Goal: Task Accomplishment & Management: Manage account settings

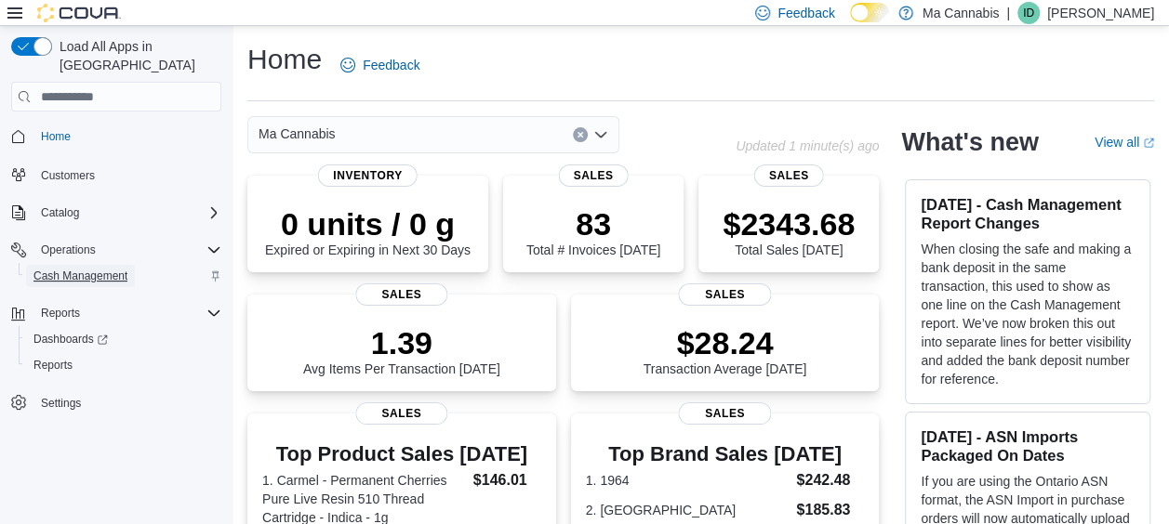
click at [90, 265] on span "Cash Management" at bounding box center [80, 276] width 94 height 22
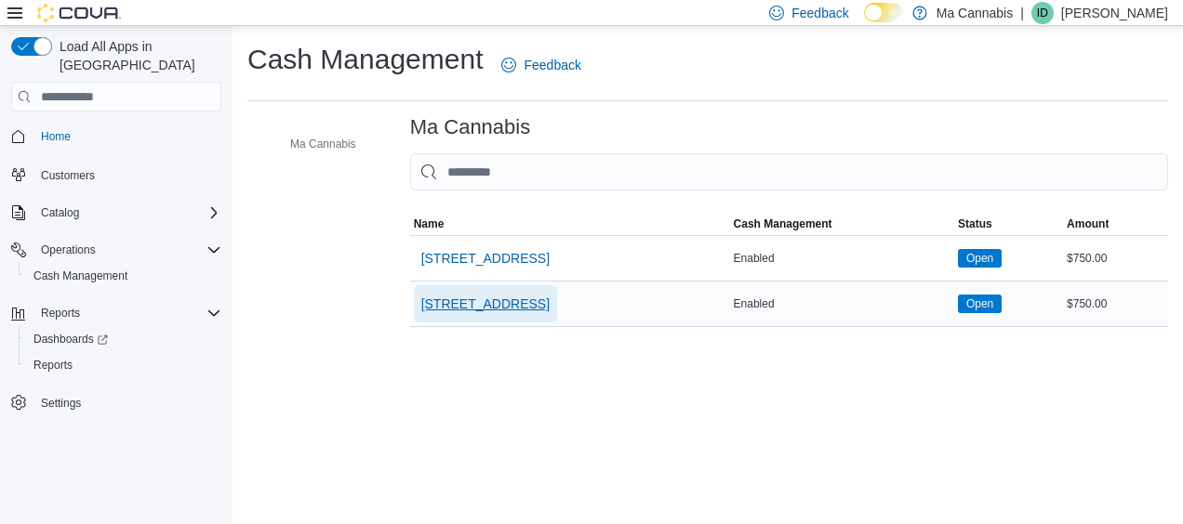
click at [484, 309] on span "[STREET_ADDRESS]" at bounding box center [485, 304] width 128 height 19
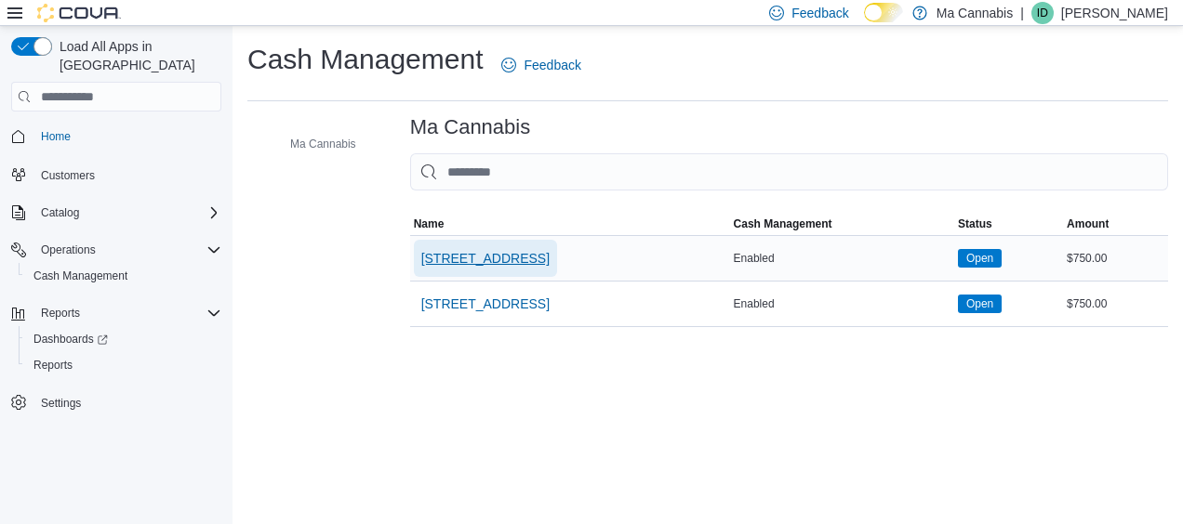
click at [522, 252] on span "[STREET_ADDRESS]" at bounding box center [485, 258] width 128 height 19
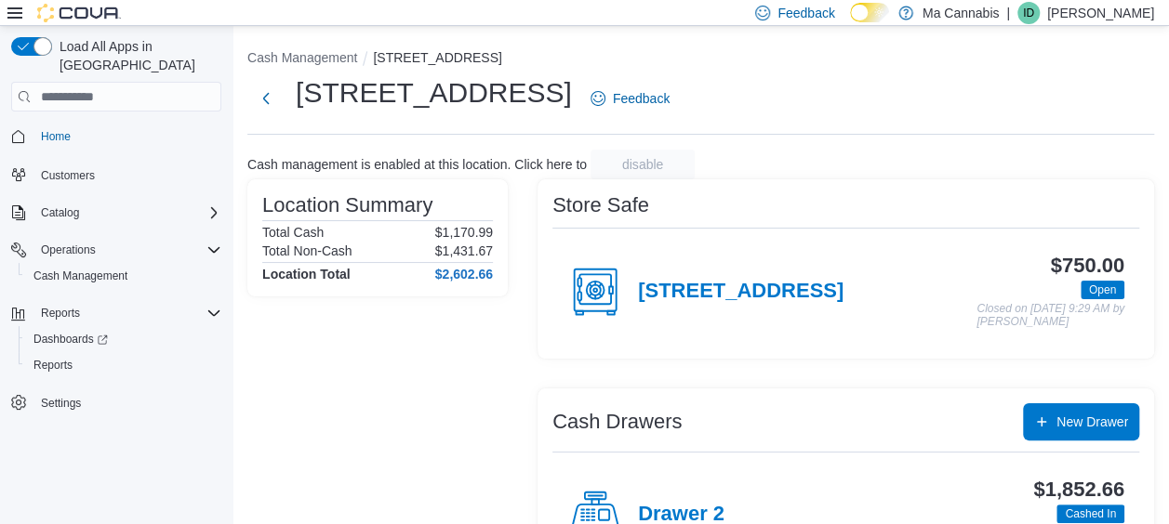
click at [673, 490] on div "Drawer 2" at bounding box center [645, 515] width 157 height 56
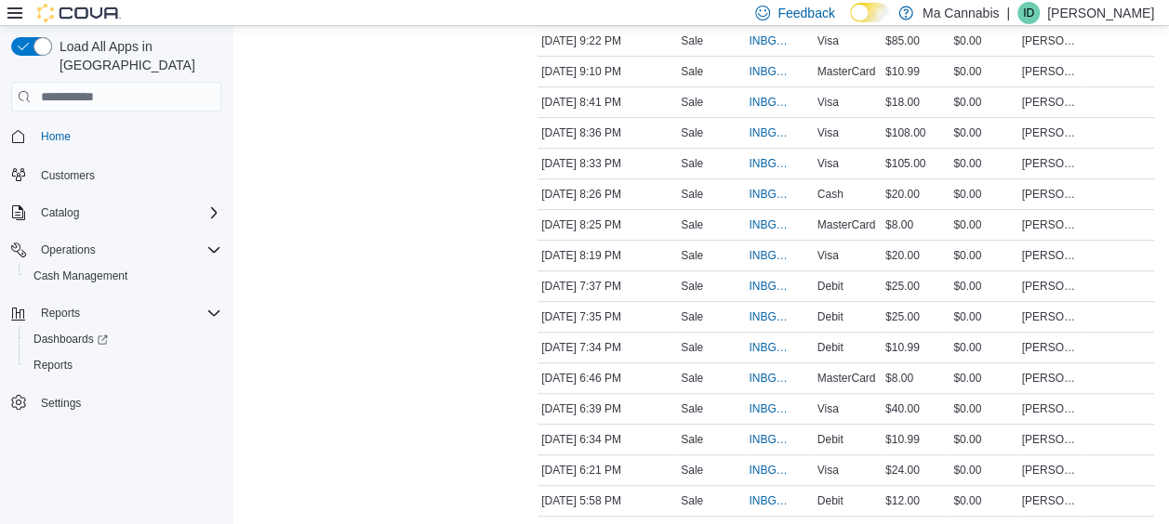
scroll to position [384, 0]
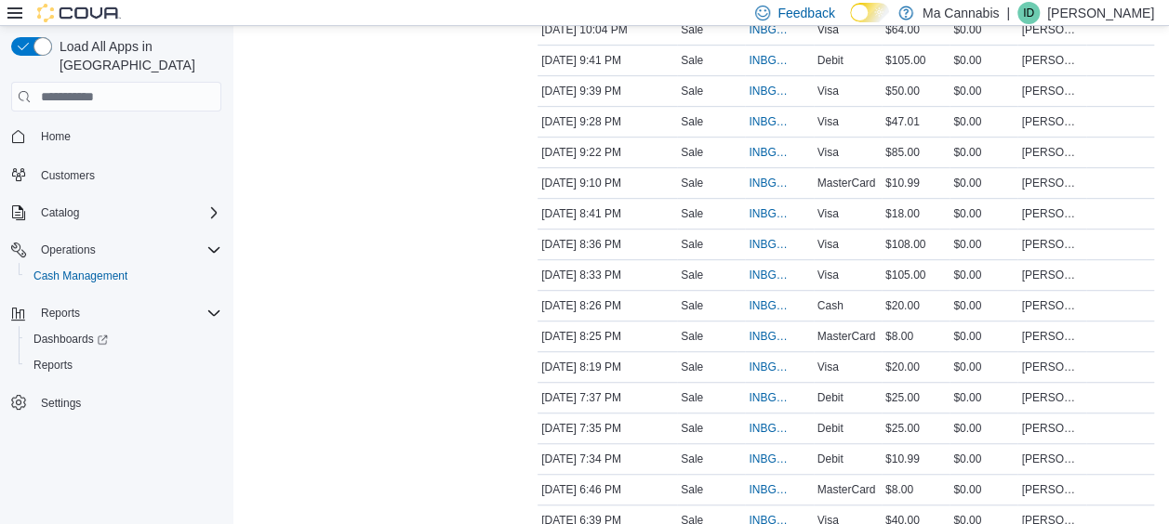
scroll to position [433, 0]
click at [763, 182] on span "INBGCP-117470" at bounding box center [769, 182] width 42 height 15
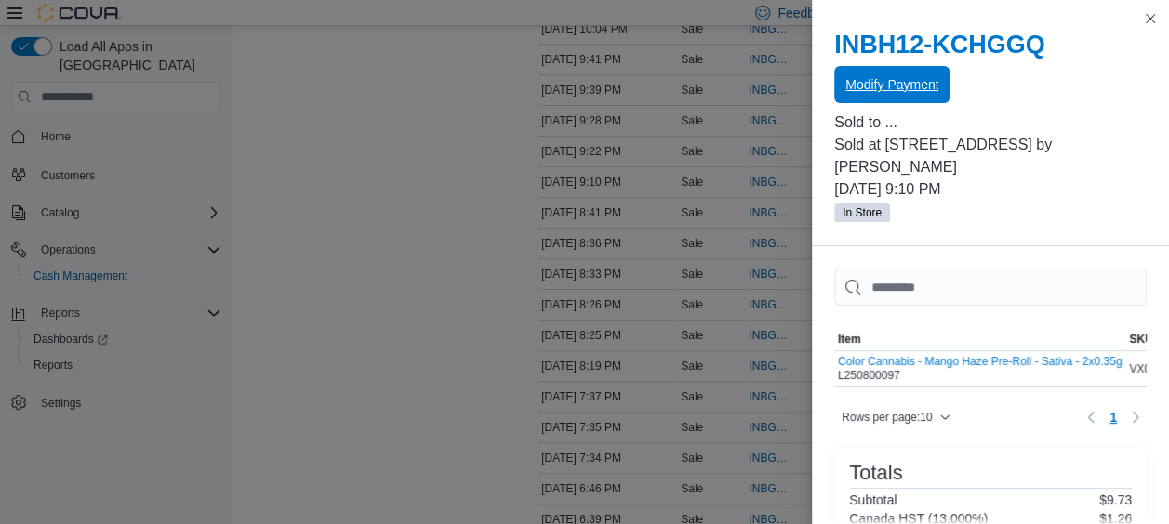
click at [920, 100] on span "Modify Payment" at bounding box center [891, 84] width 93 height 37
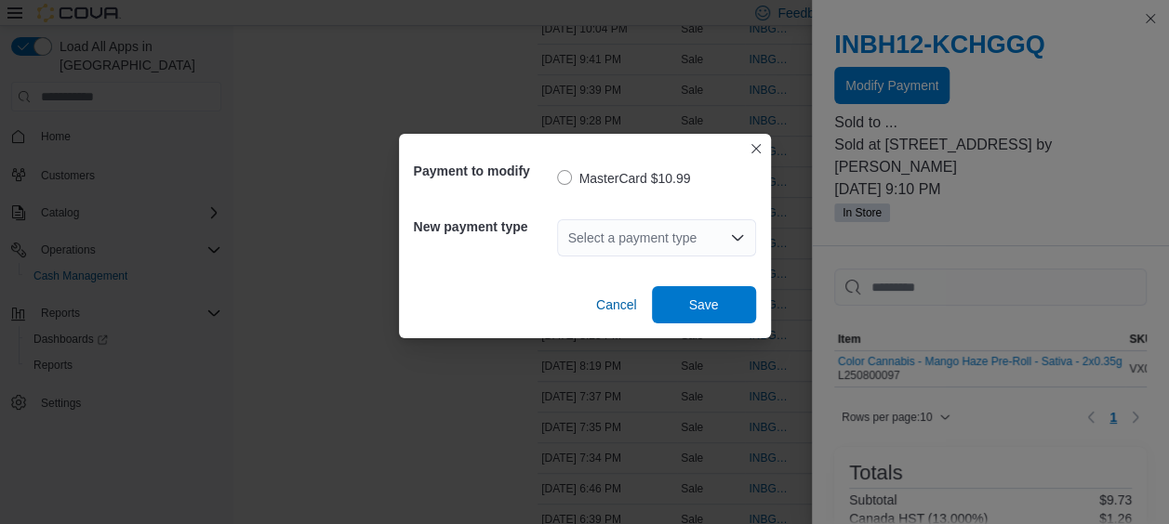
click at [729, 246] on div "Select a payment type" at bounding box center [656, 237] width 199 height 37
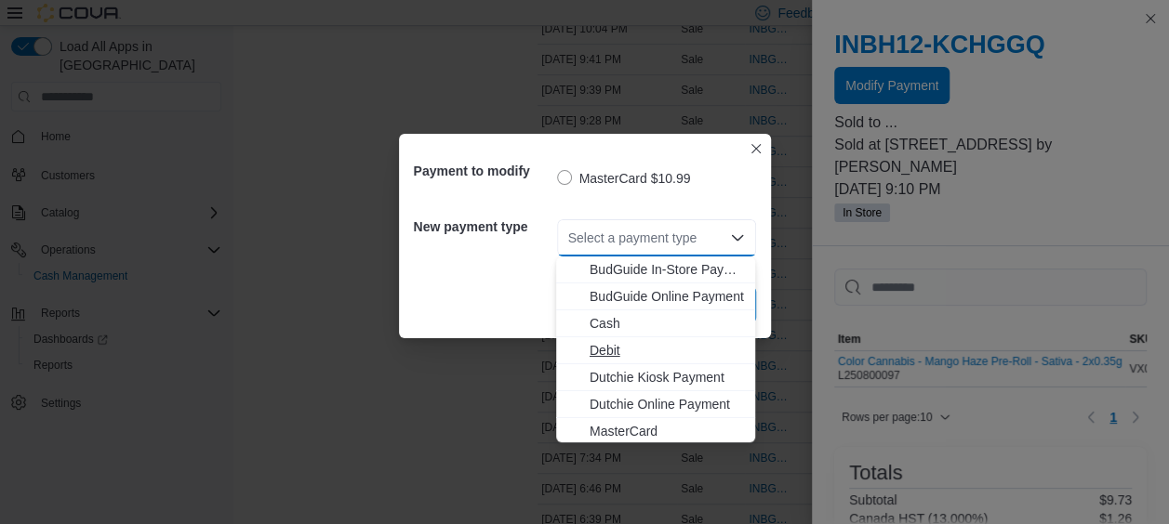
click at [614, 348] on span "Debit" at bounding box center [666, 350] width 154 height 19
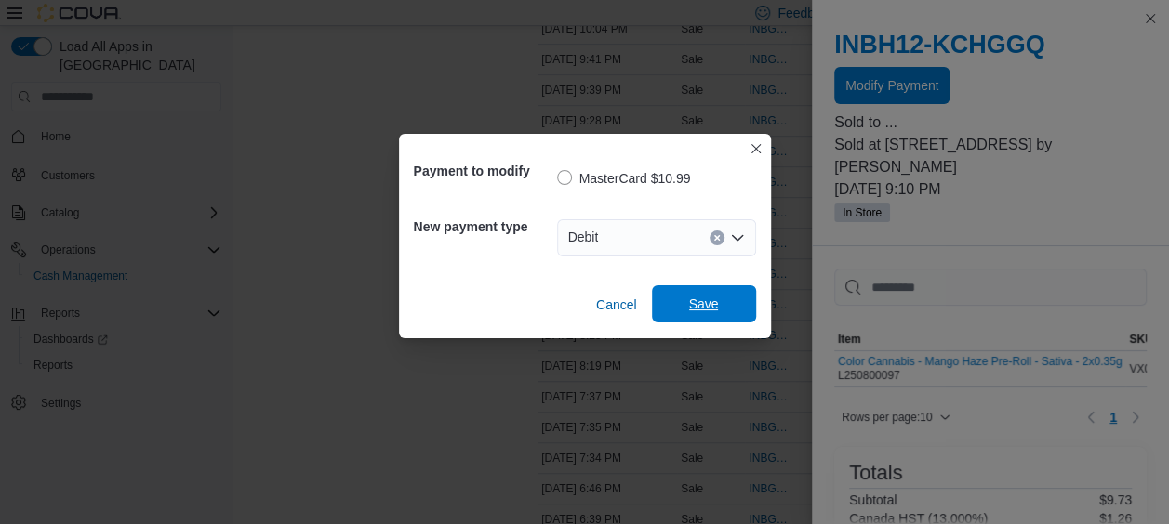
click at [698, 308] on span "Save" at bounding box center [704, 304] width 30 height 19
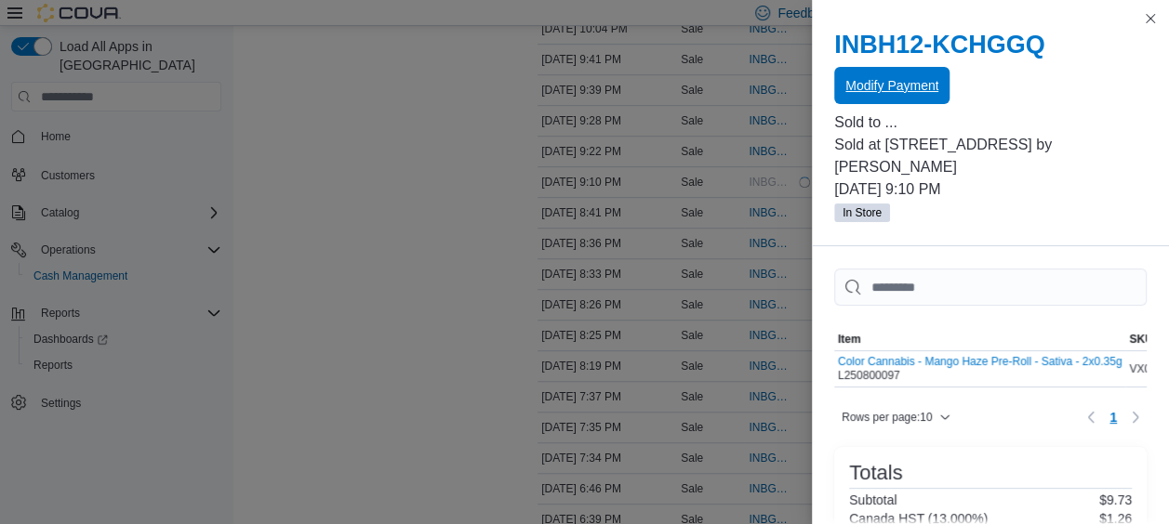
scroll to position [0, 0]
click at [1151, 15] on button "Close this dialog" at bounding box center [1150, 18] width 22 height 22
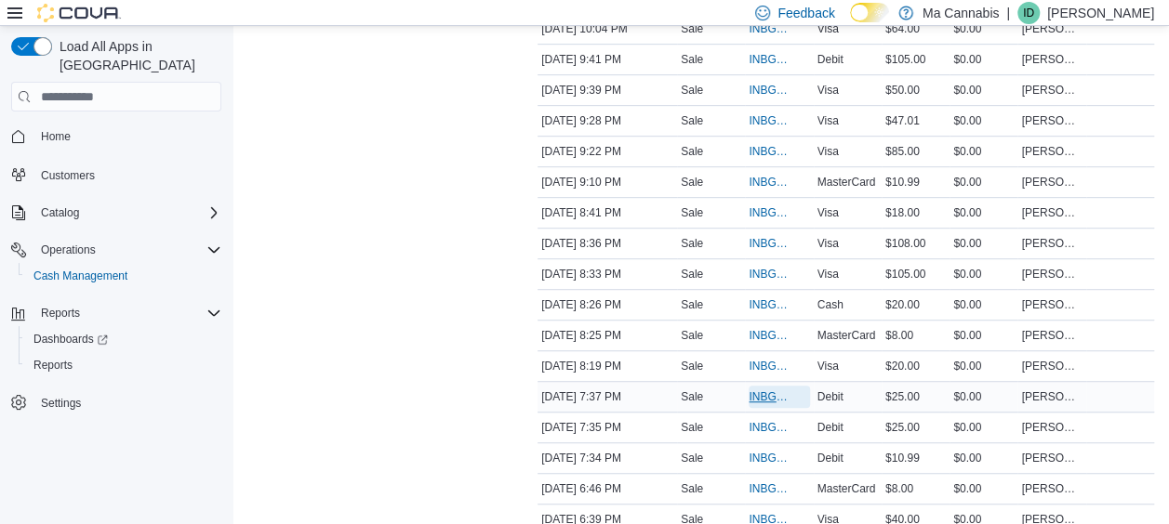
click at [773, 392] on span "INBGCP-117457" at bounding box center [769, 397] width 42 height 15
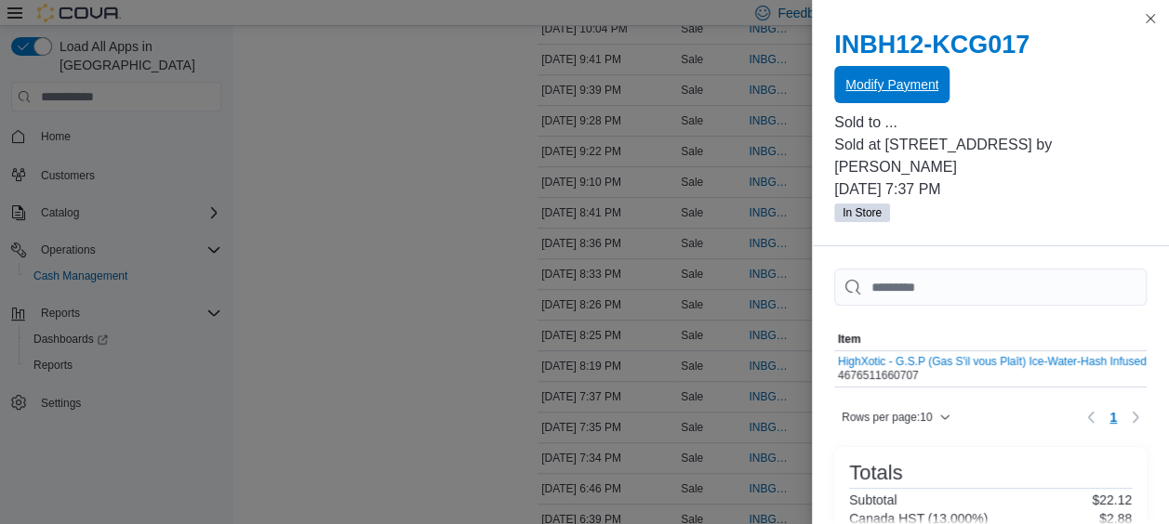
click at [872, 84] on span "Modify Payment" at bounding box center [891, 84] width 93 height 19
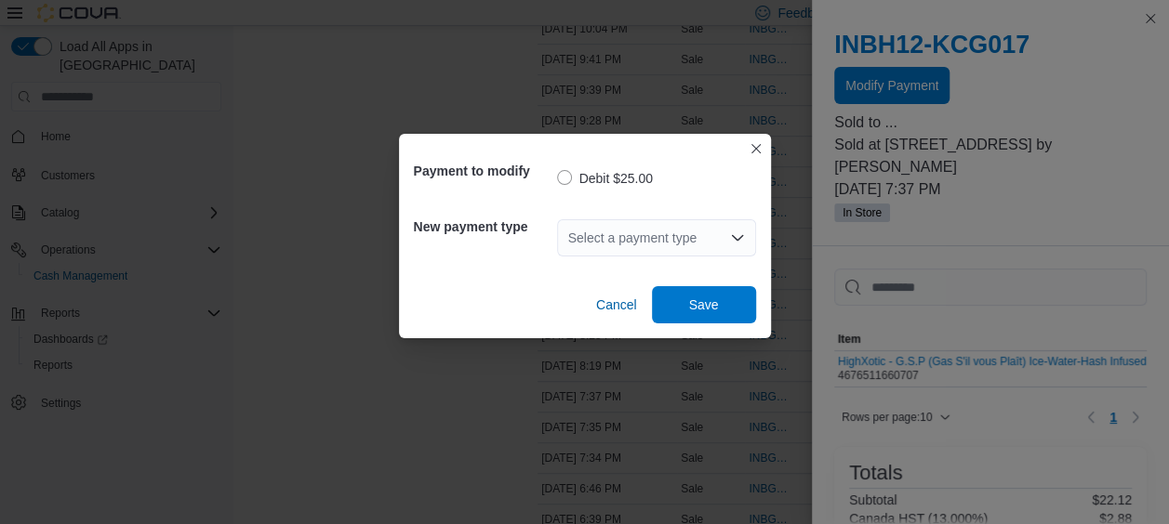
click at [710, 240] on div "Select a payment type" at bounding box center [656, 237] width 199 height 37
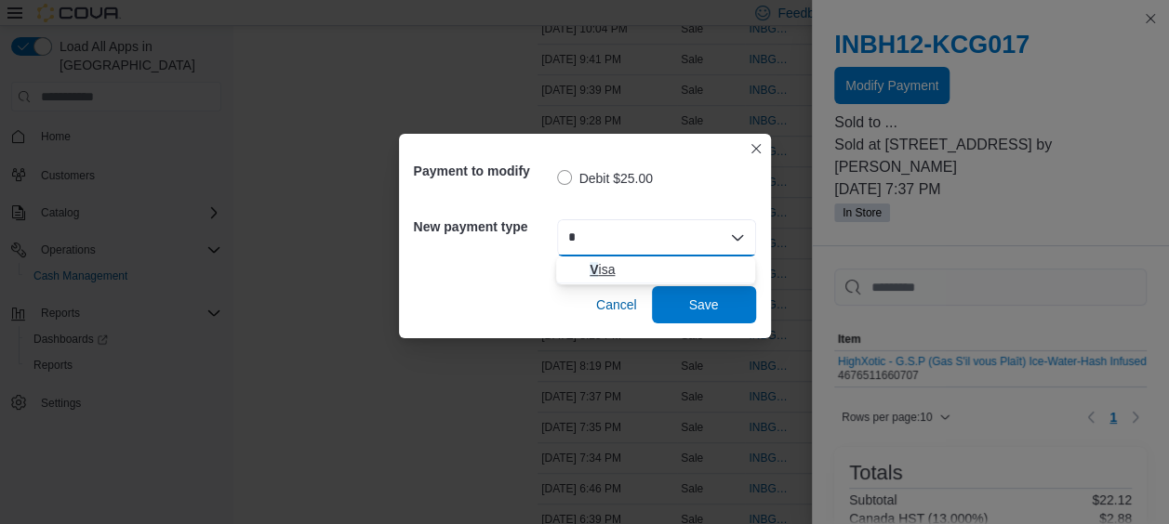
type input "*"
click at [614, 265] on span "V isa" at bounding box center [666, 269] width 154 height 19
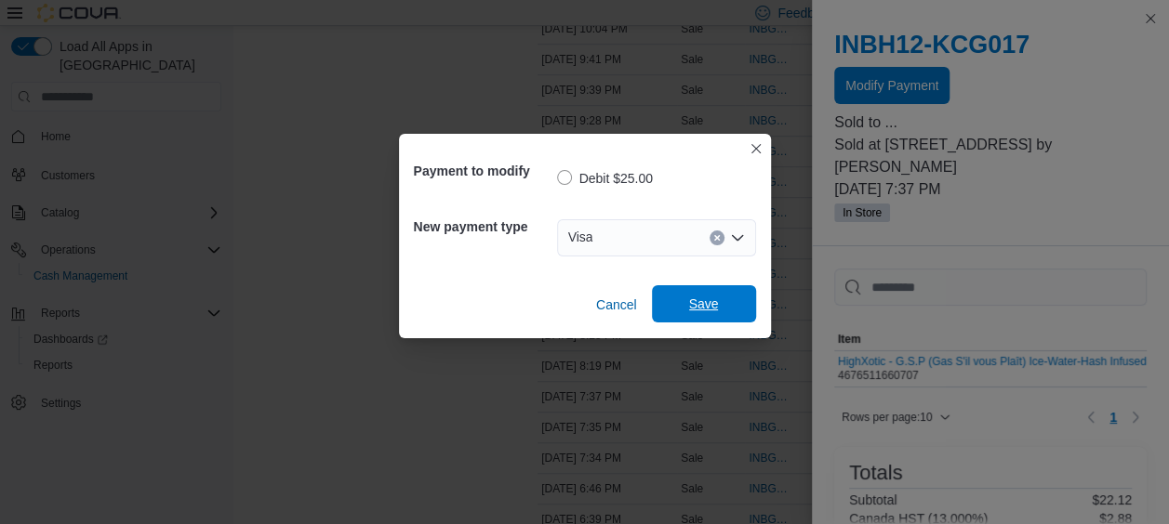
click at [680, 296] on span "Save" at bounding box center [704, 303] width 82 height 37
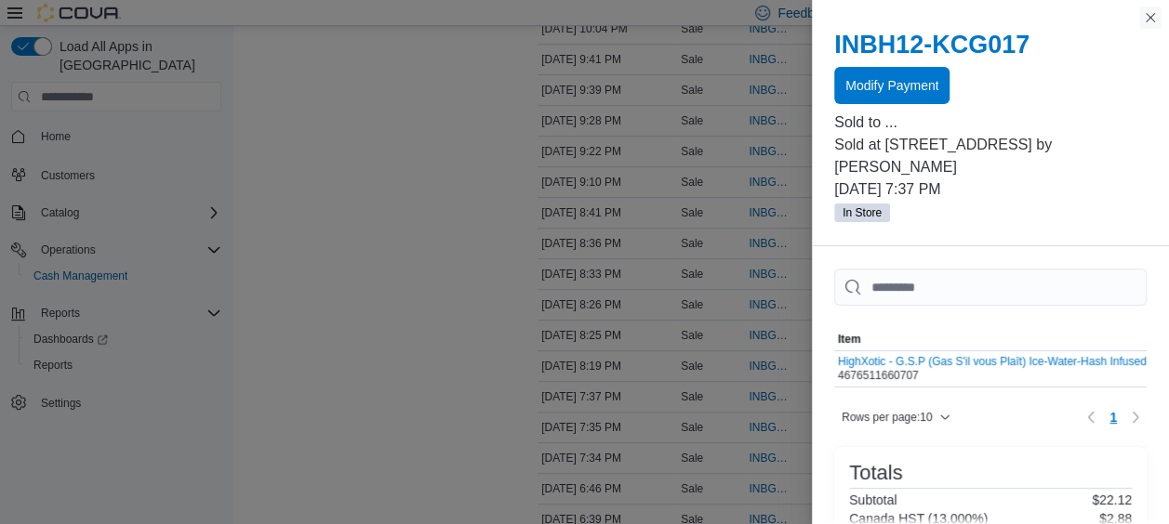
click at [1149, 24] on button "Close this dialog" at bounding box center [1150, 18] width 22 height 22
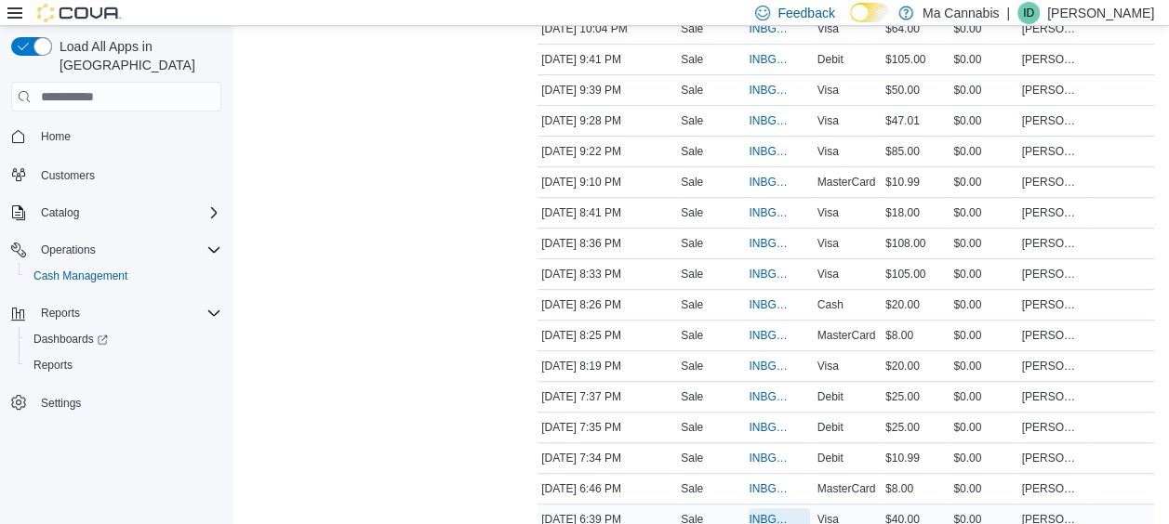
click at [773, 513] on span "INBGCP-117450" at bounding box center [769, 519] width 42 height 15
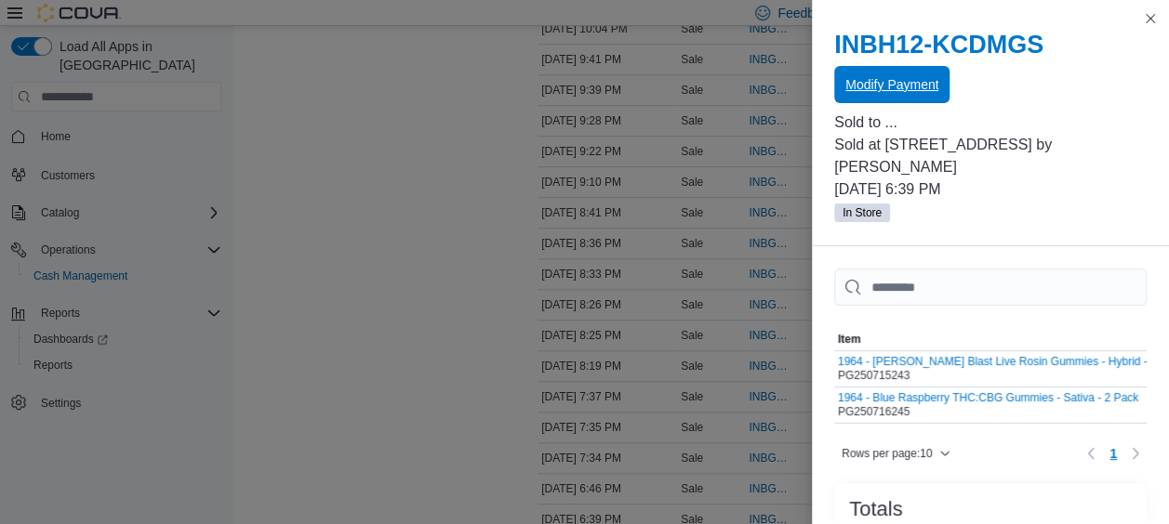
click at [879, 84] on span "Modify Payment" at bounding box center [891, 84] width 93 height 19
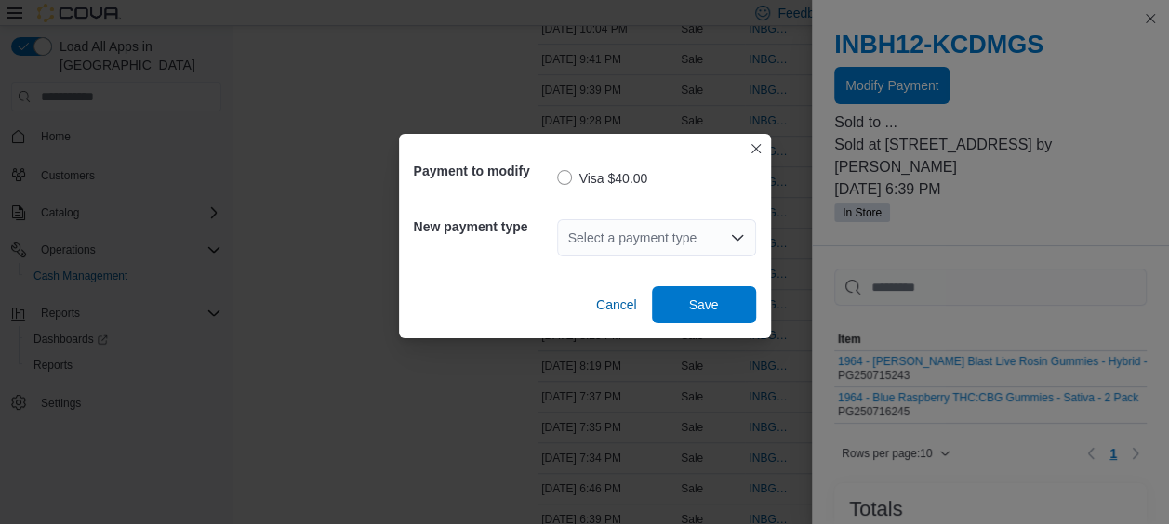
click at [737, 229] on div "Select a payment type" at bounding box center [656, 237] width 199 height 37
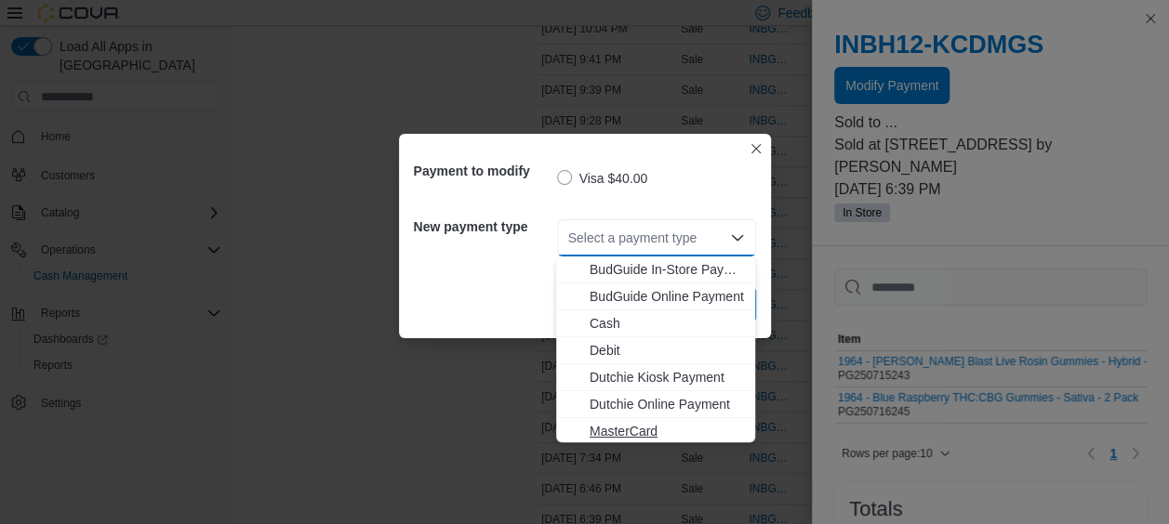
click at [643, 433] on span "MasterCard" at bounding box center [666, 431] width 154 height 19
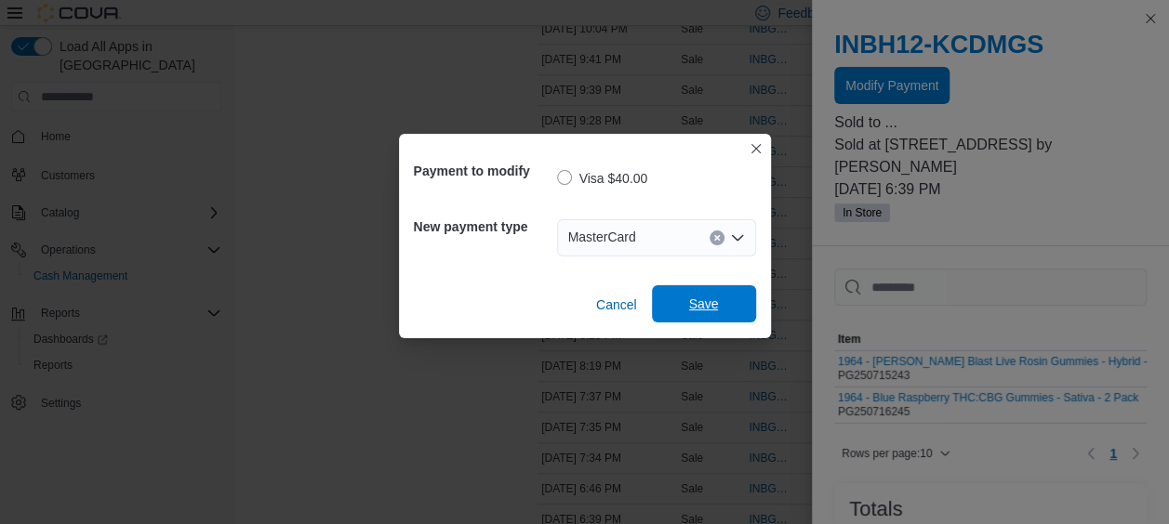
click at [734, 314] on span "Save" at bounding box center [704, 303] width 82 height 37
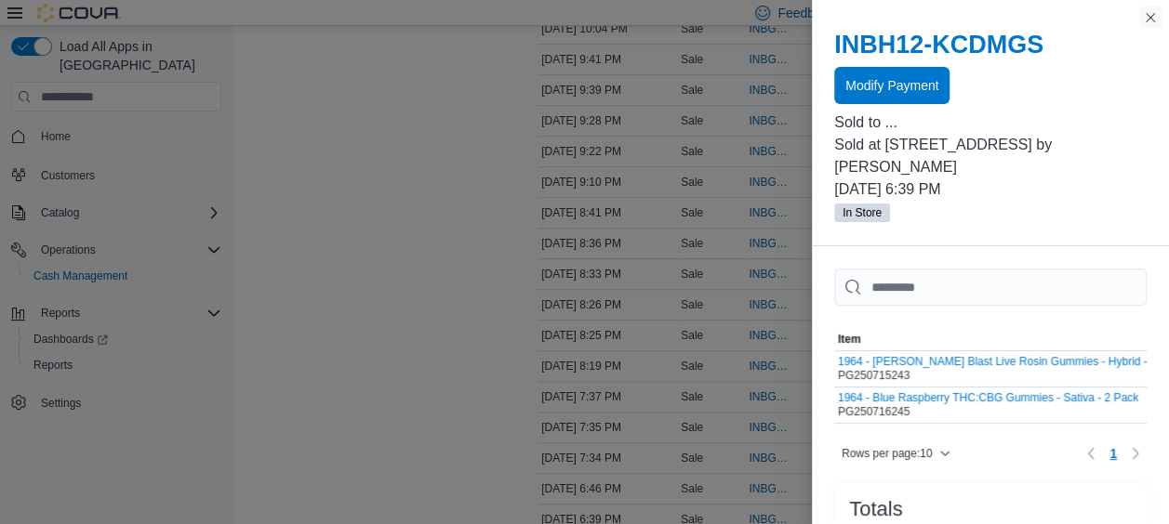
click at [1148, 18] on button "Close this dialog" at bounding box center [1150, 18] width 22 height 22
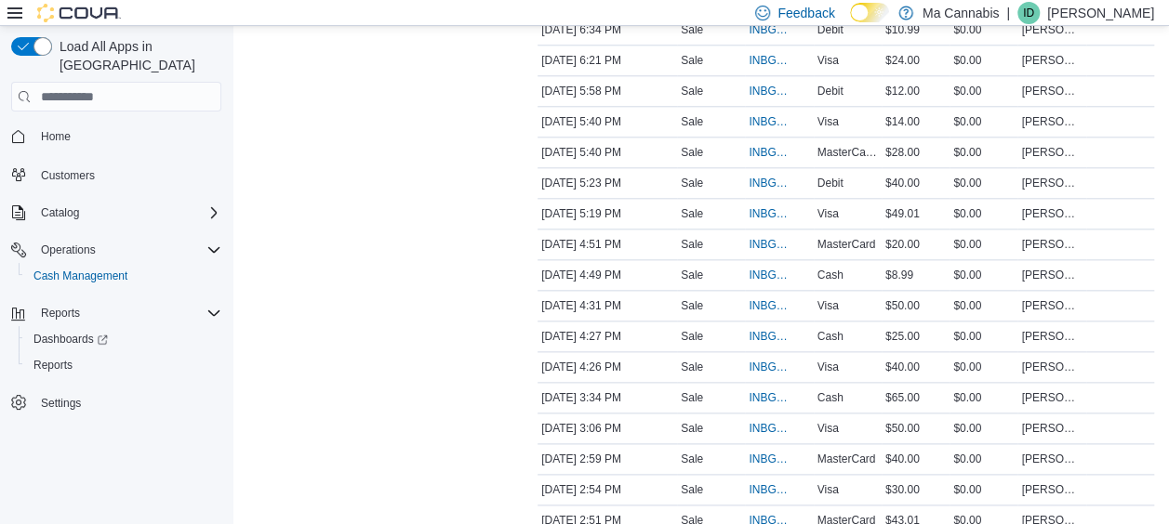
scroll to position [917, 0]
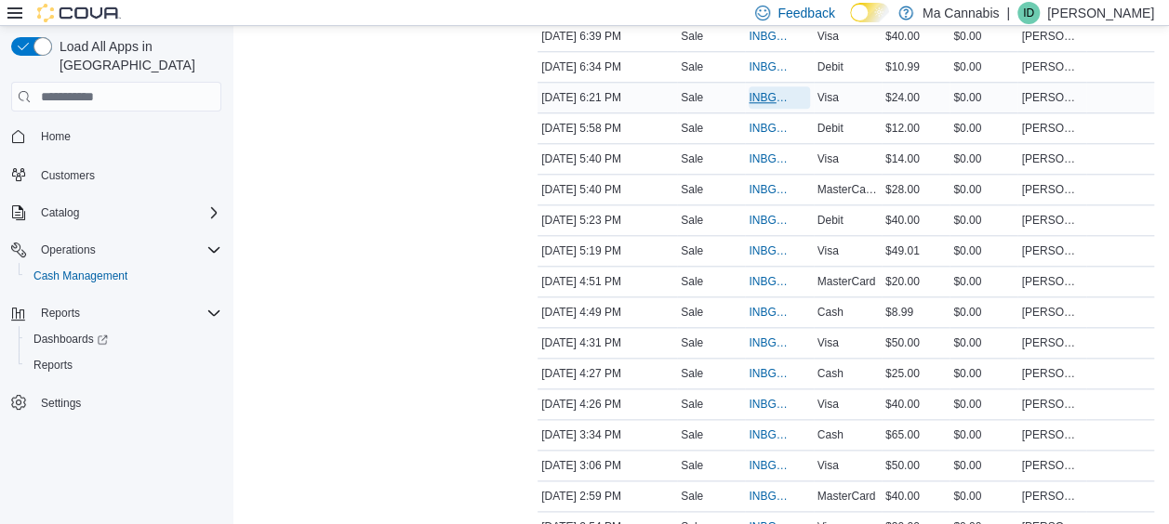
click at [772, 90] on span "INBGCP-117448" at bounding box center [769, 97] width 42 height 15
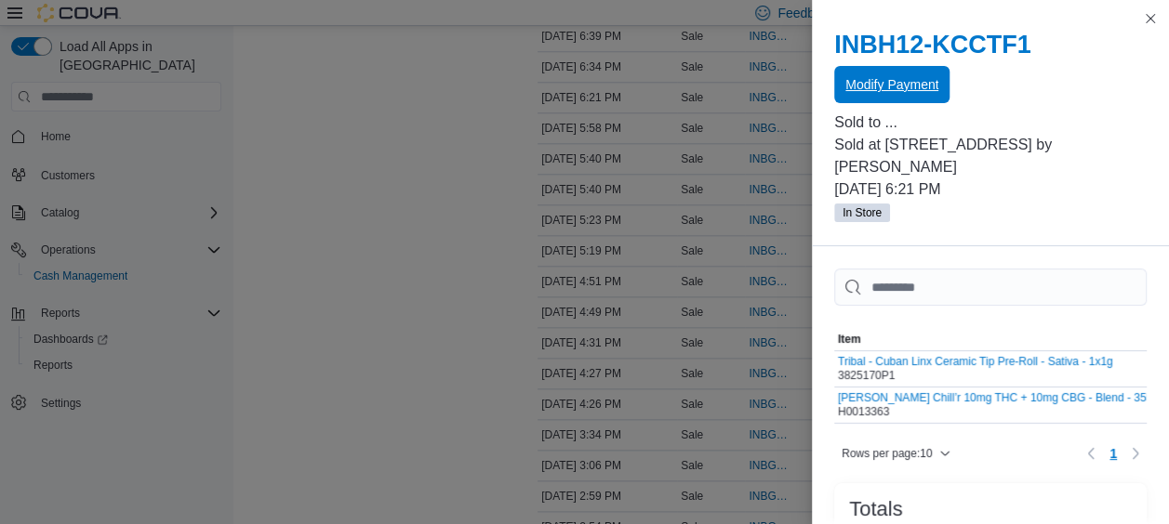
click at [891, 92] on span "Modify Payment" at bounding box center [891, 84] width 93 height 19
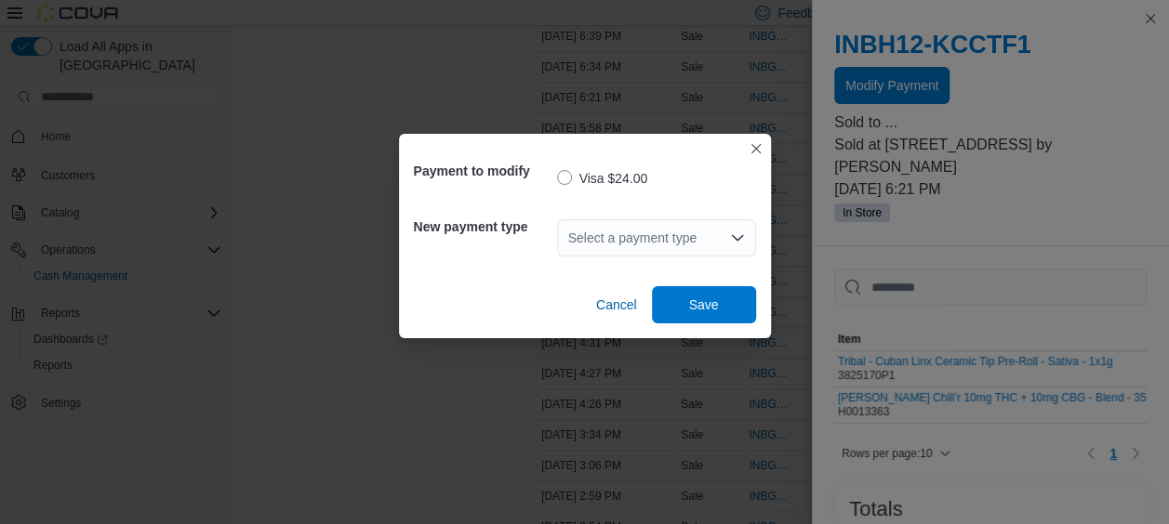
click at [595, 243] on div "Select a payment type" at bounding box center [656, 237] width 199 height 37
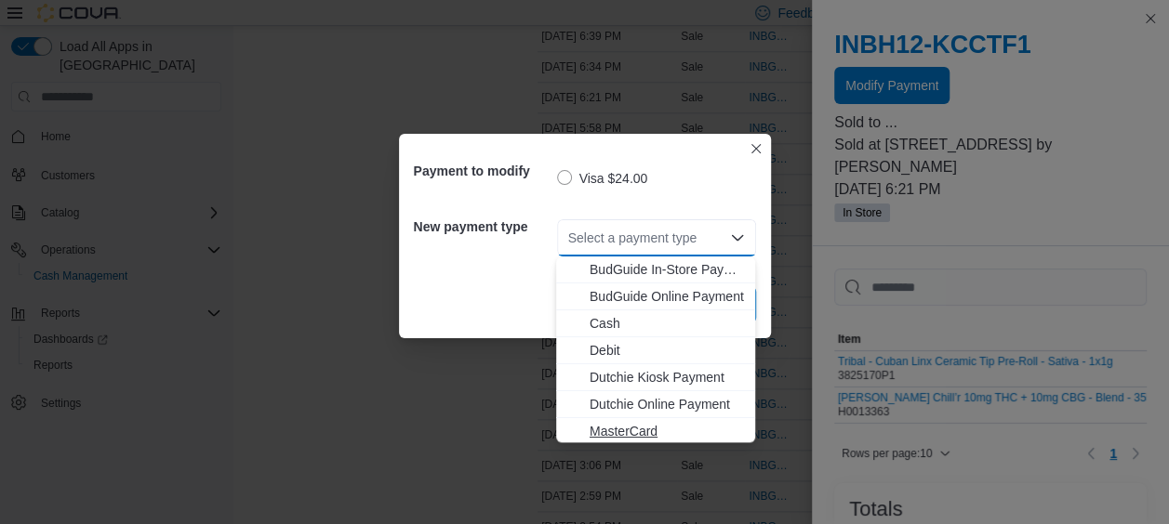
click at [598, 437] on span "MasterCard" at bounding box center [666, 431] width 154 height 19
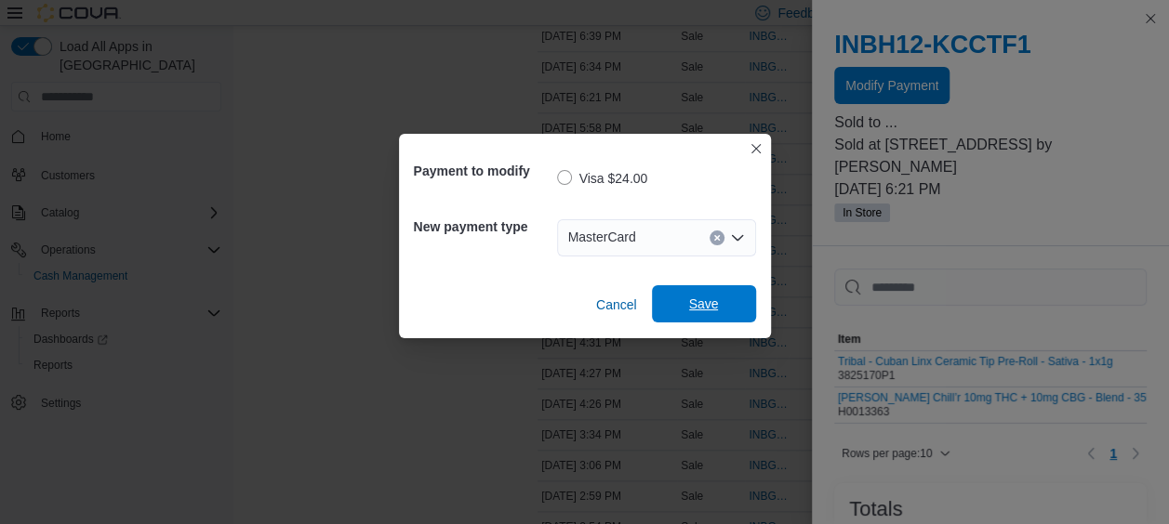
click at [724, 305] on span "Save" at bounding box center [704, 303] width 82 height 37
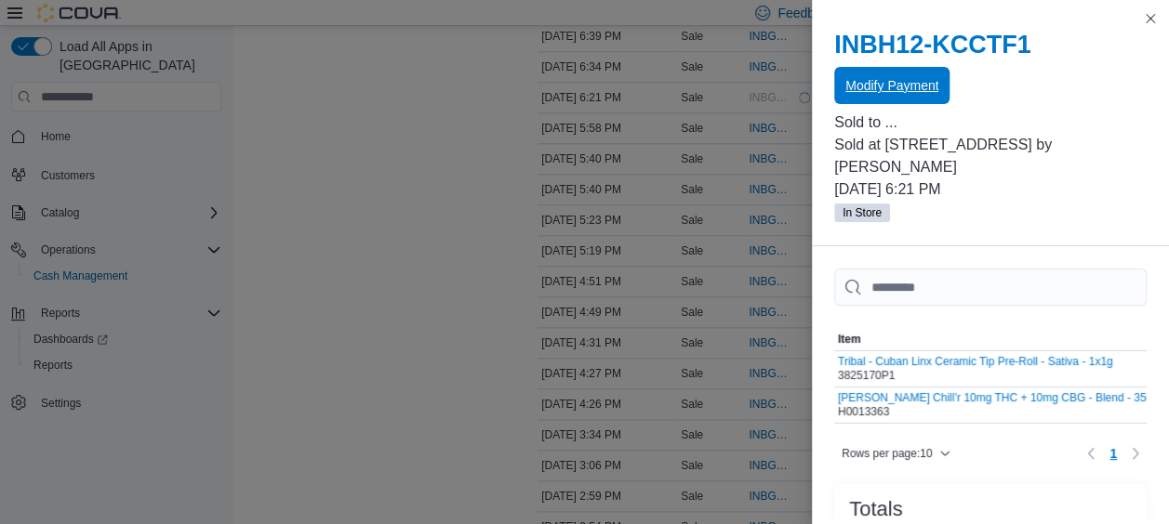
scroll to position [0, 0]
click at [1149, 19] on button "Close this dialog" at bounding box center [1150, 18] width 22 height 22
